Goal: Navigation & Orientation: Find specific page/section

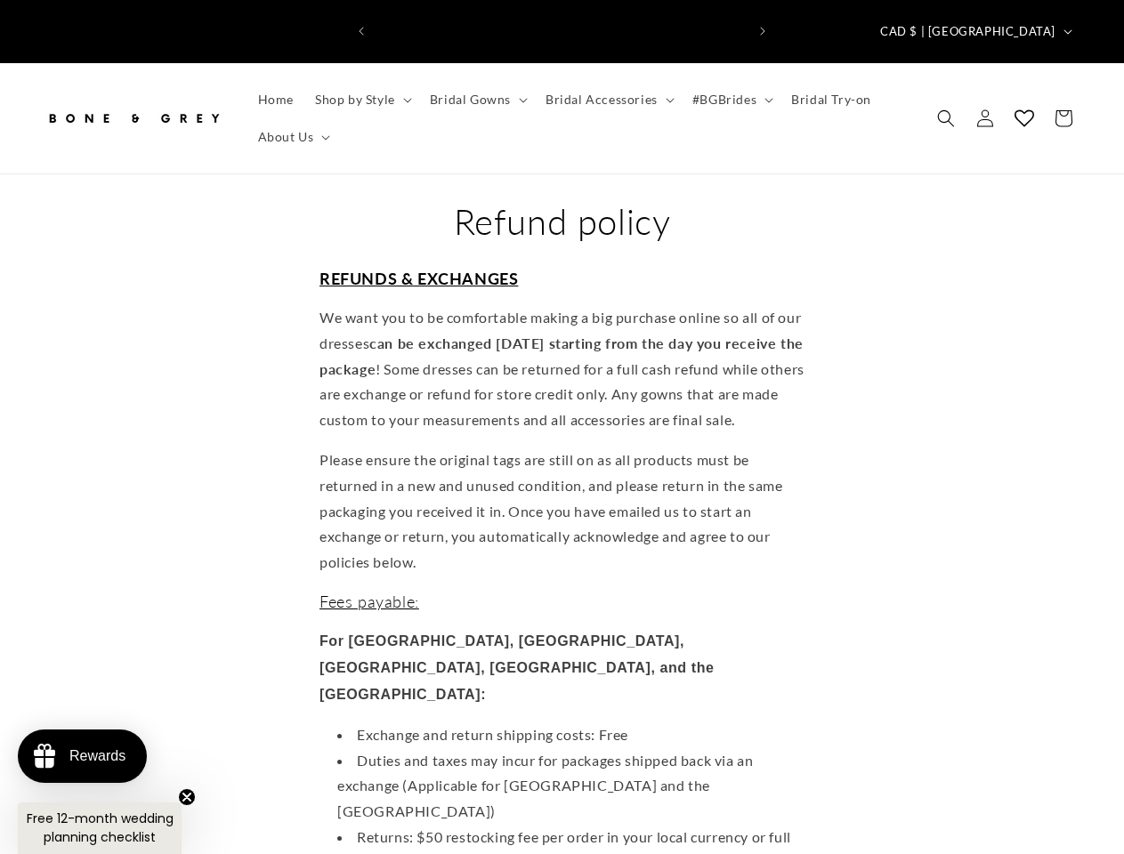
scroll to position [0, 369]
click at [361, 27] on icon "Previous announcement" at bounding box center [361, 31] width 5 height 9
click at [763, 27] on icon "Next announcement" at bounding box center [762, 31] width 5 height 9
click at [1018, 23] on span "CAD $ | [GEOGRAPHIC_DATA]" at bounding box center [967, 32] width 175 height 18
click at [360, 92] on span "Shop by Style" at bounding box center [355, 100] width 80 height 16
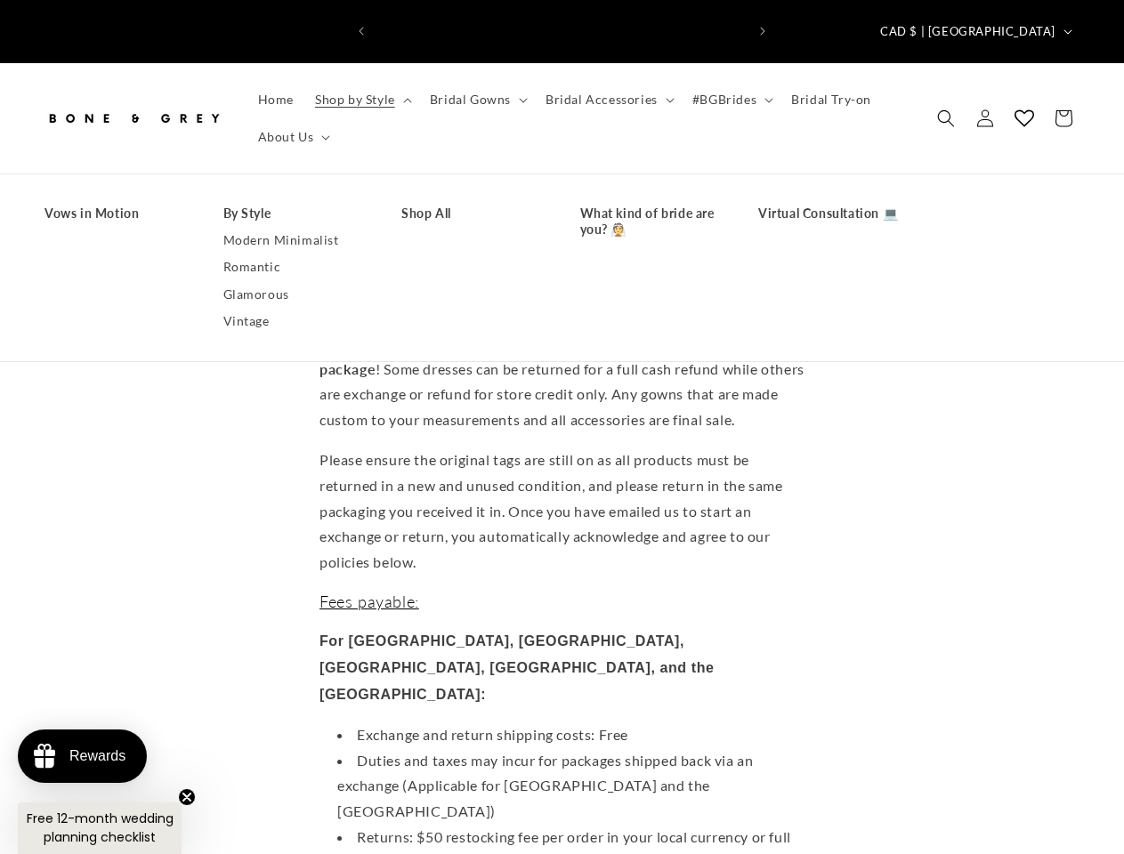
click at [475, 92] on span "Bridal Gowns" at bounding box center [470, 100] width 81 height 16
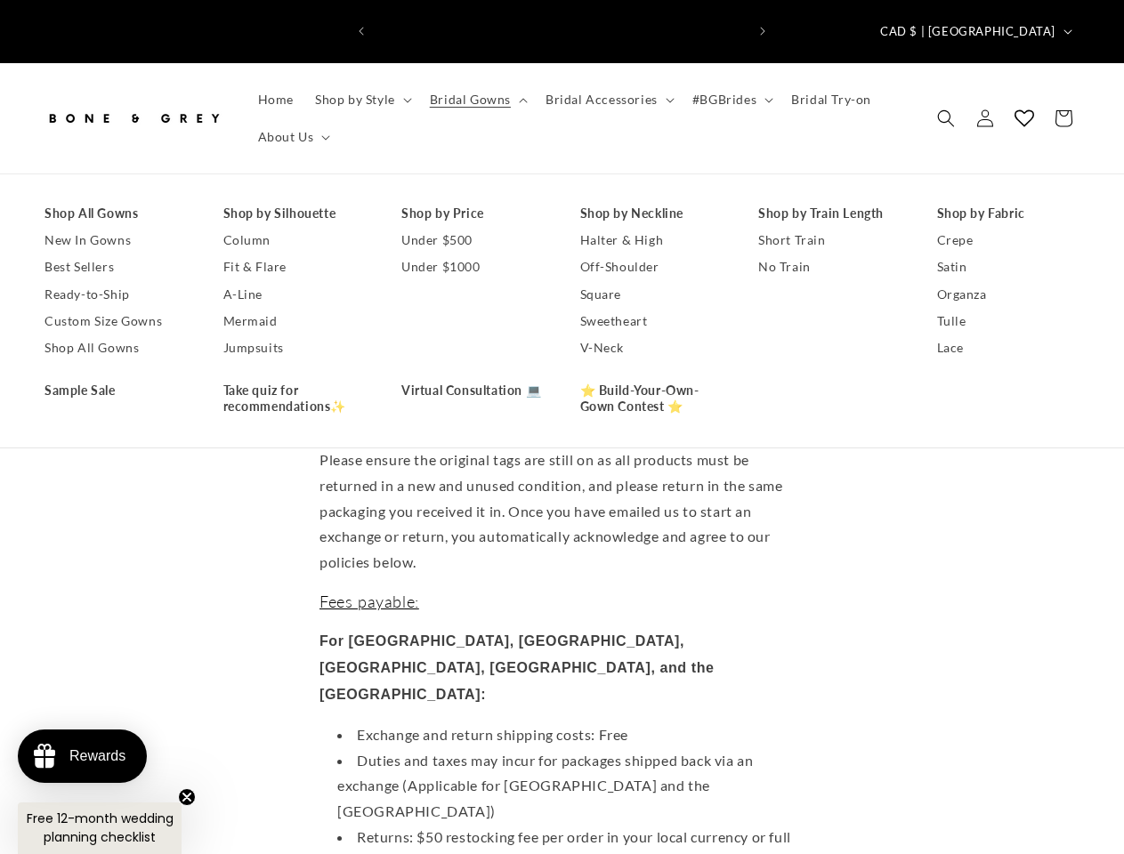
click at [604, 92] on span "Bridal Accessories" at bounding box center [602, 100] width 112 height 16
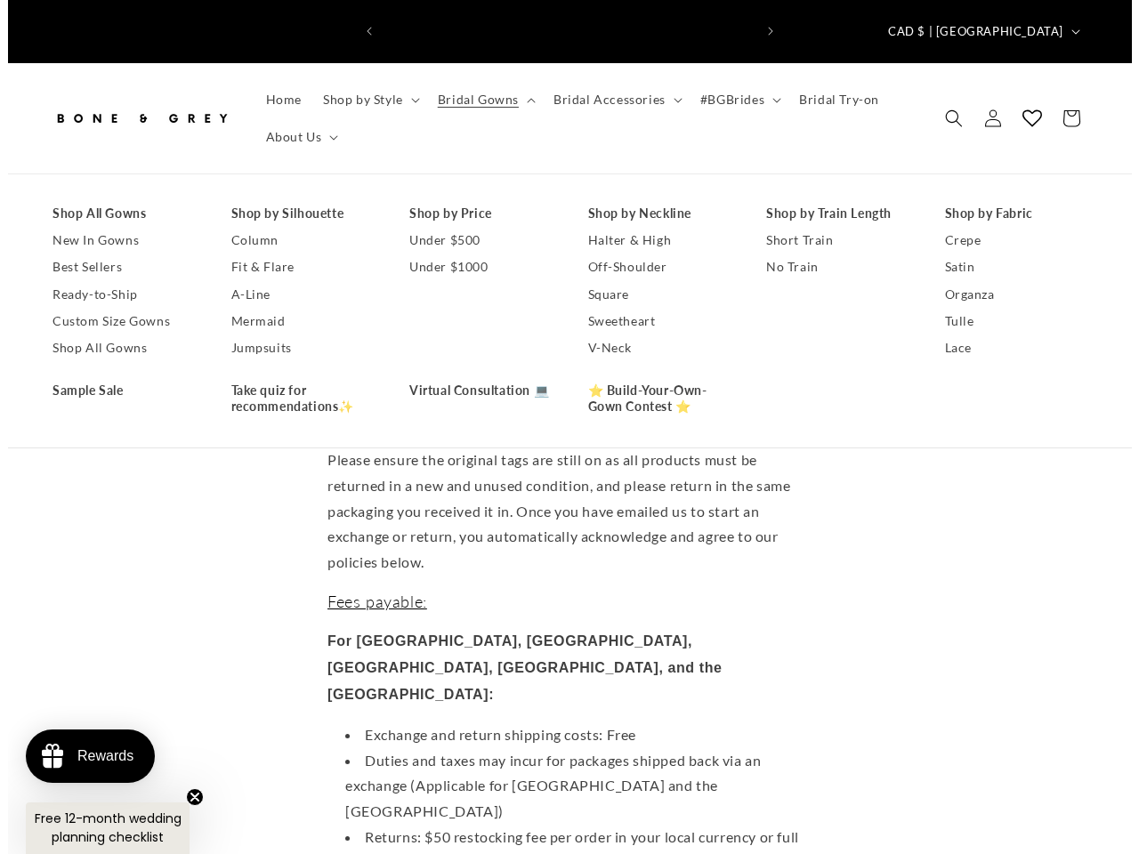
scroll to position [0, 739]
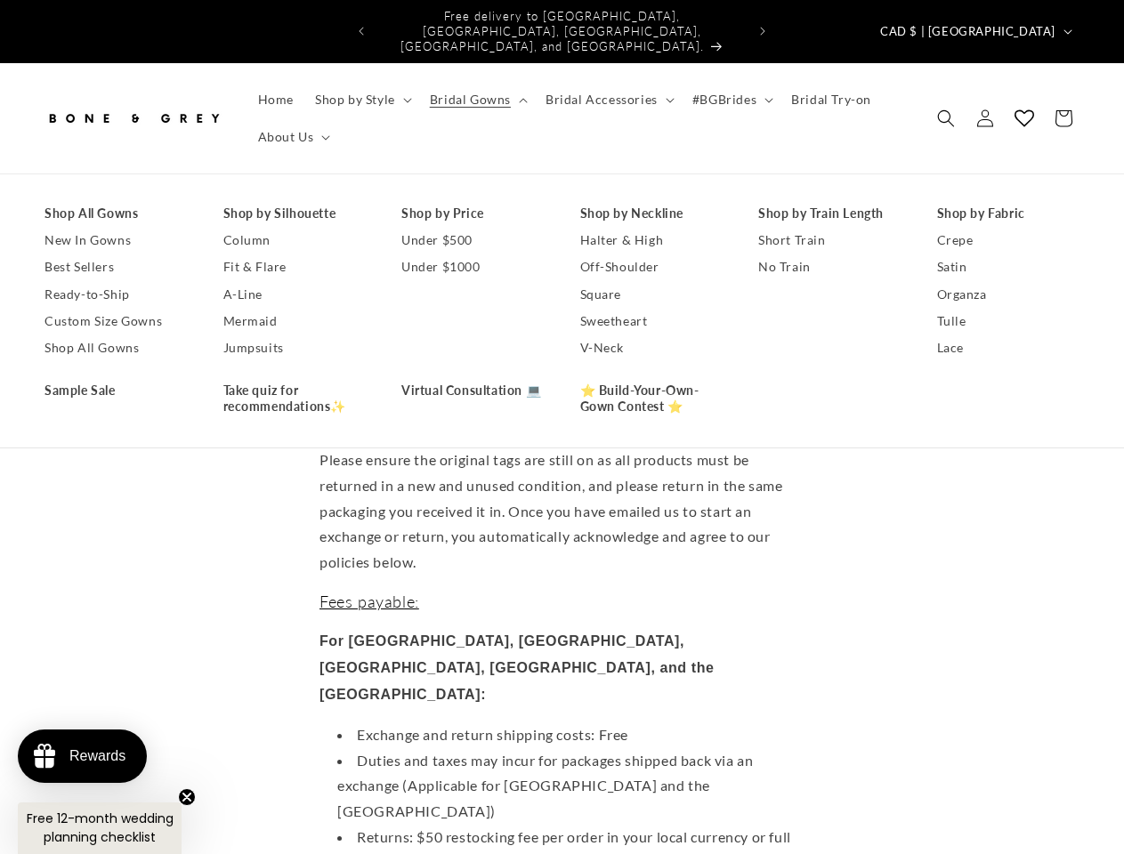
click at [725, 92] on span "#BGBrides" at bounding box center [724, 100] width 64 height 16
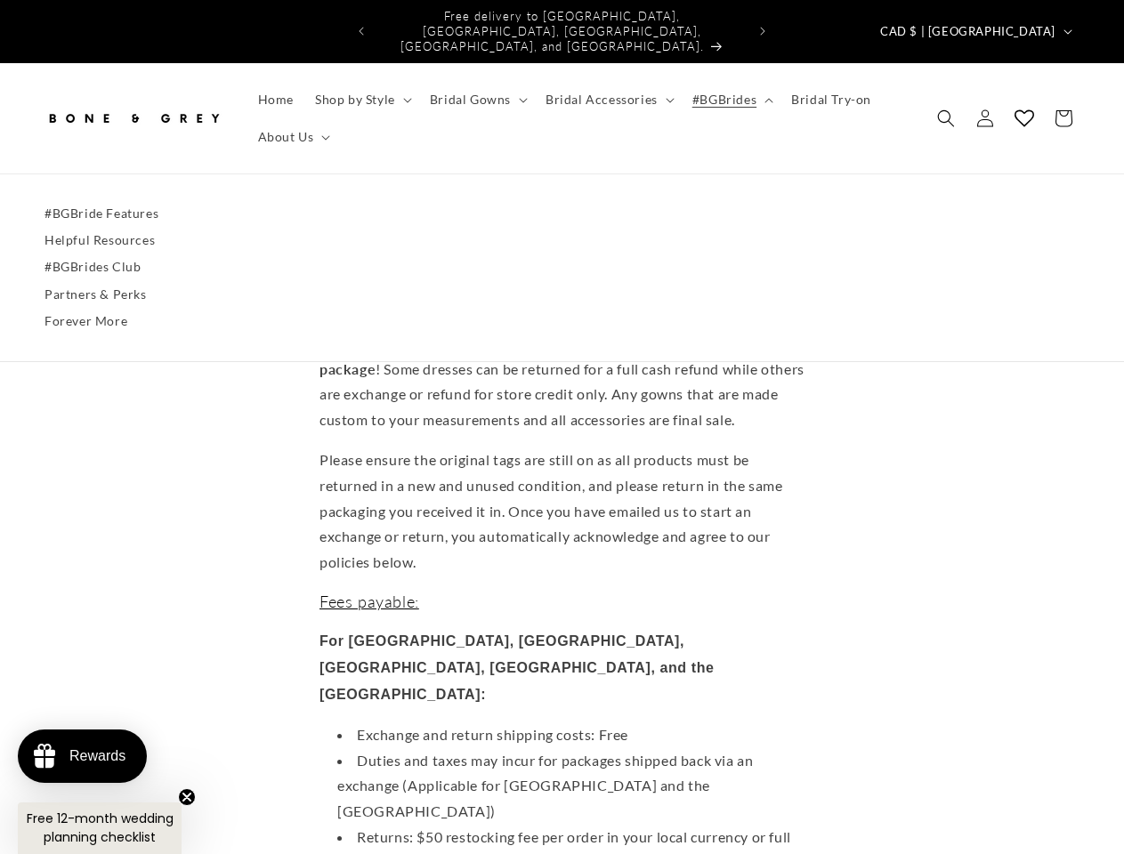
click at [292, 129] on span "About Us" at bounding box center [286, 137] width 56 height 16
click at [946, 109] on icon "Search" at bounding box center [946, 118] width 18 height 18
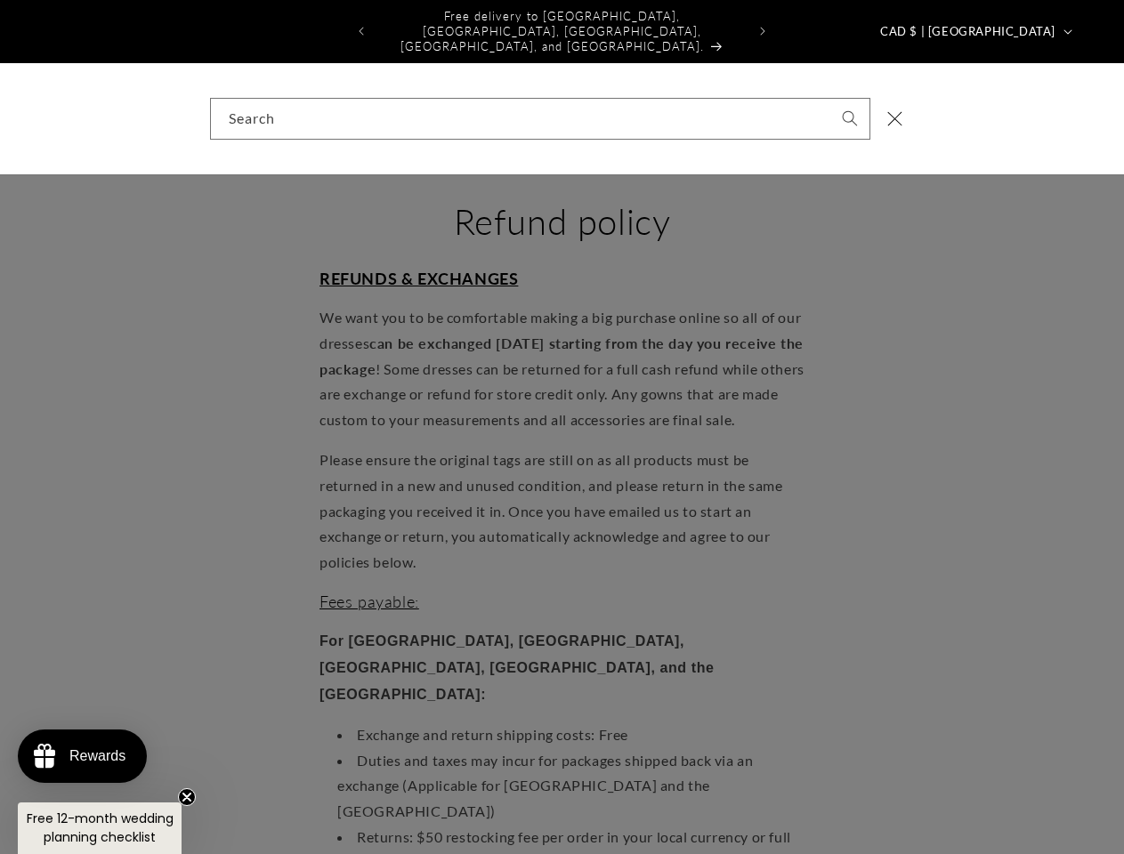
click at [948, 109] on div "Search" at bounding box center [562, 118] width 1124 height 111
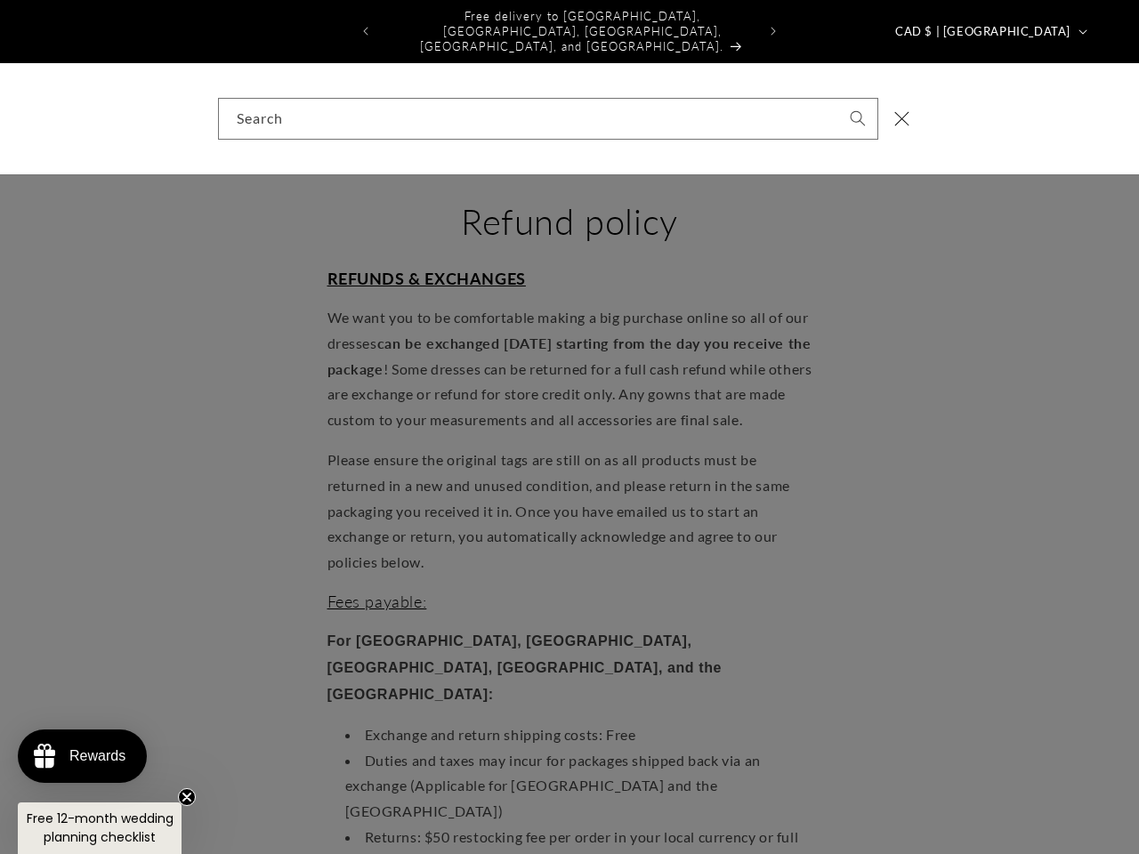
scroll to position [0, 751]
